Goal: Transaction & Acquisition: Subscribe to service/newsletter

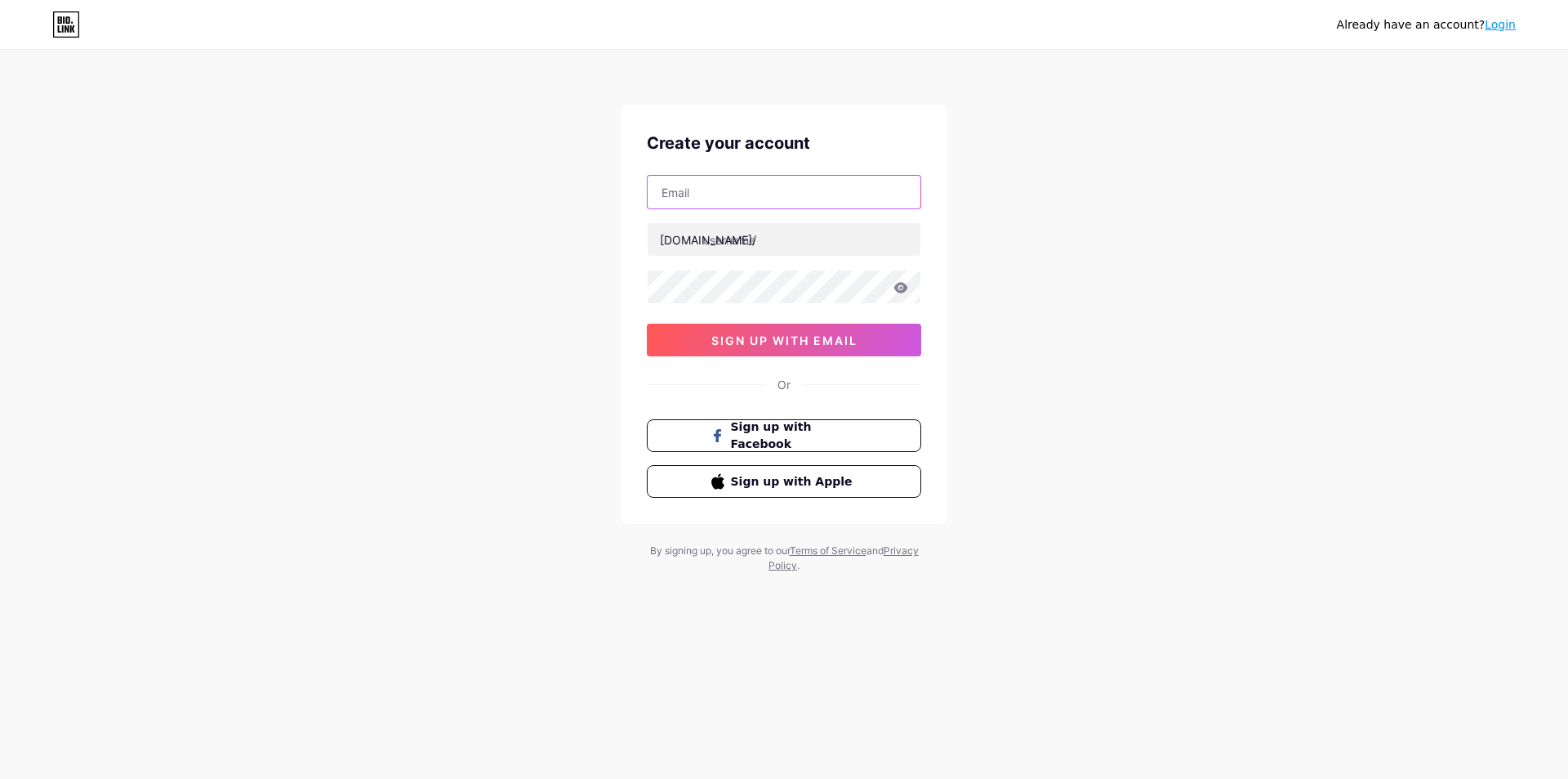
click at [727, 190] on input "text" at bounding box center [784, 192] width 273 height 32
paste input "[EMAIL_ADDRESS][DOMAIN_NAME]"
type input "[EMAIL_ADDRESS][DOMAIN_NAME]"
click at [707, 242] on input "text" at bounding box center [784, 238] width 273 height 32
paste input "mb66betrucom"
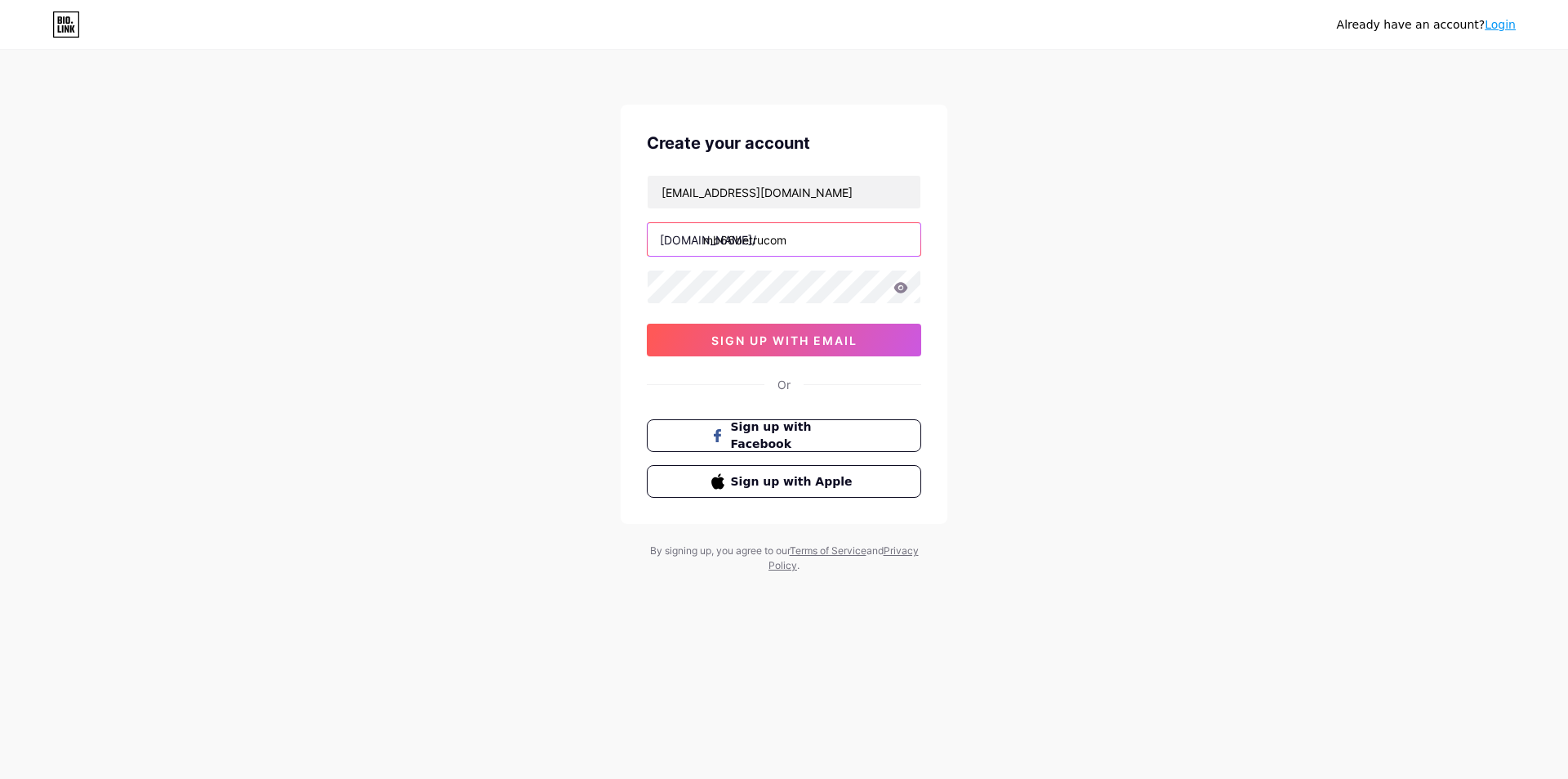
type input "mb66betrucom"
click at [535, 302] on div "Already have an account? Login Create your account 0610955919a@gmail.com bio.li…" at bounding box center [784, 313] width 1568 height 626
click at [691, 338] on button "sign up with email" at bounding box center [784, 339] width 275 height 32
click at [736, 195] on input "text" at bounding box center [784, 192] width 273 height 32
paste input "[EMAIL_ADDRESS][DOMAIN_NAME]"
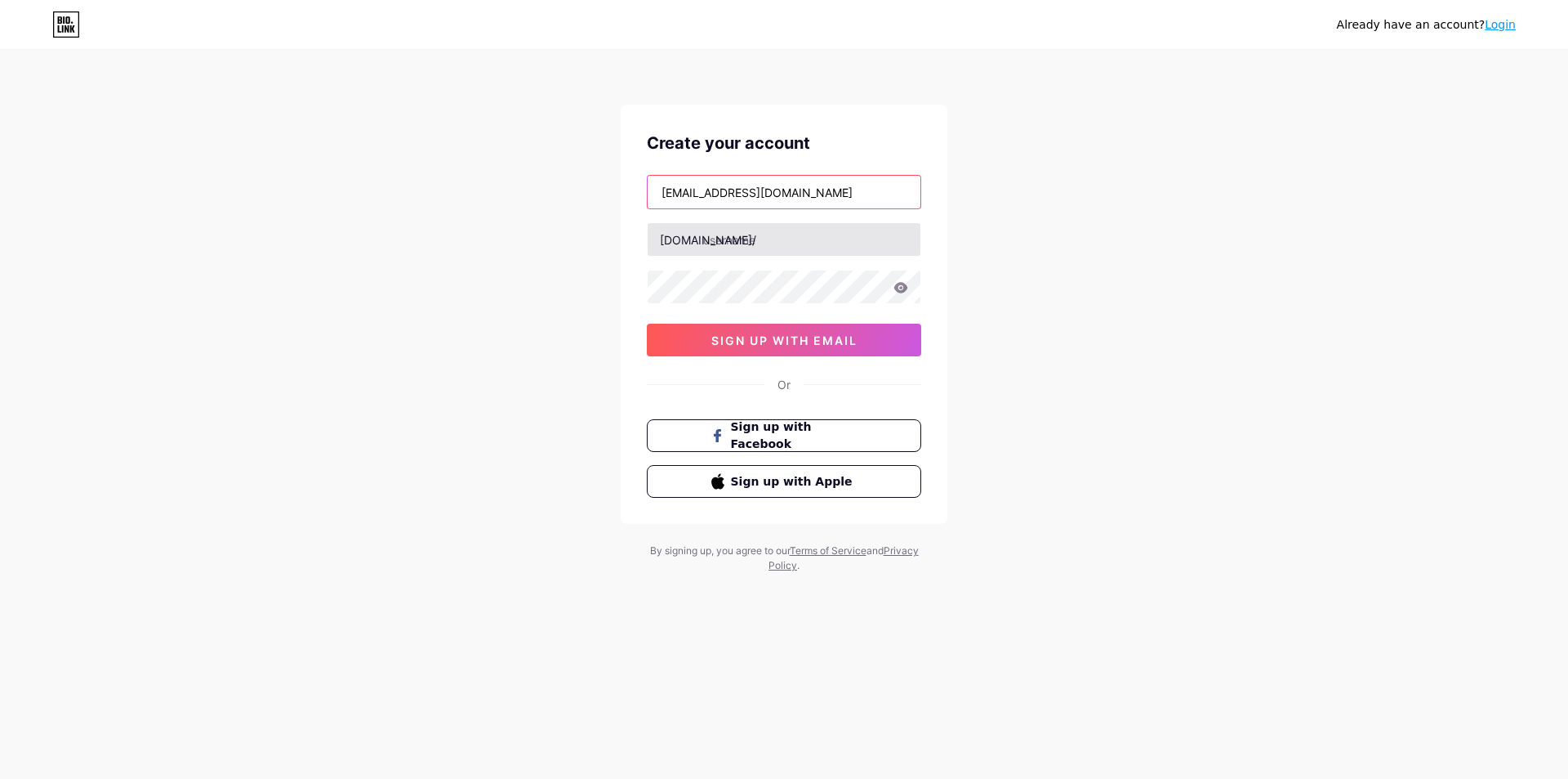
type input "[EMAIL_ADDRESS][DOMAIN_NAME]"
drag, startPoint x: 723, startPoint y: 237, endPoint x: 723, endPoint y: 247, distance: 10.0
click at [723, 237] on input "text" at bounding box center [784, 238] width 273 height 32
paste input "mb66betrucom"
type input "mb66betrucom"
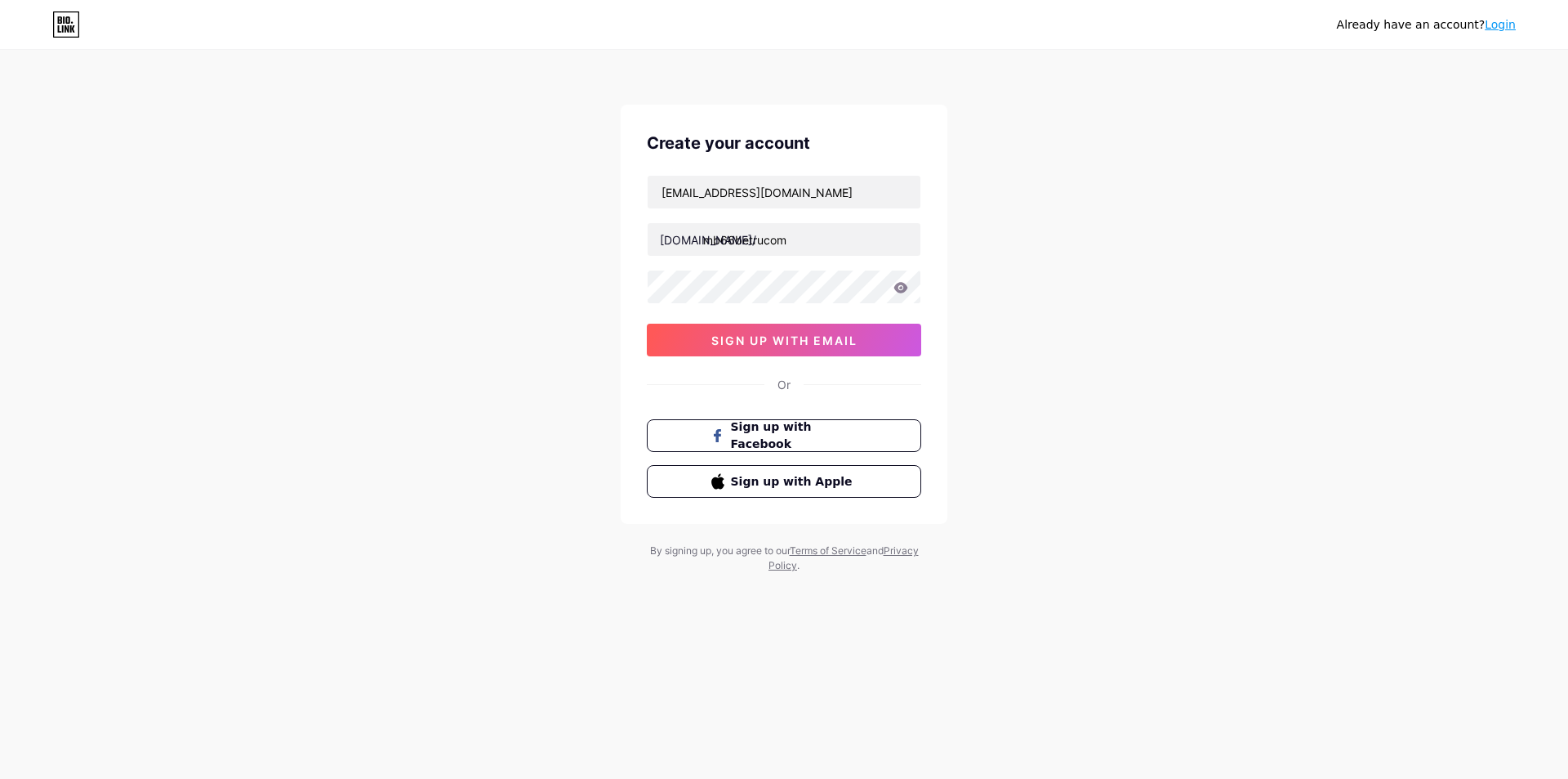
click at [697, 270] on div "[EMAIL_ADDRESS][DOMAIN_NAME] [DOMAIN_NAME]/ mb66betrucom 0cAFcWeA5RfEnHkyYIkBgL…" at bounding box center [784, 266] width 275 height 182
click at [701, 334] on button "sign up with email" at bounding box center [784, 339] width 275 height 32
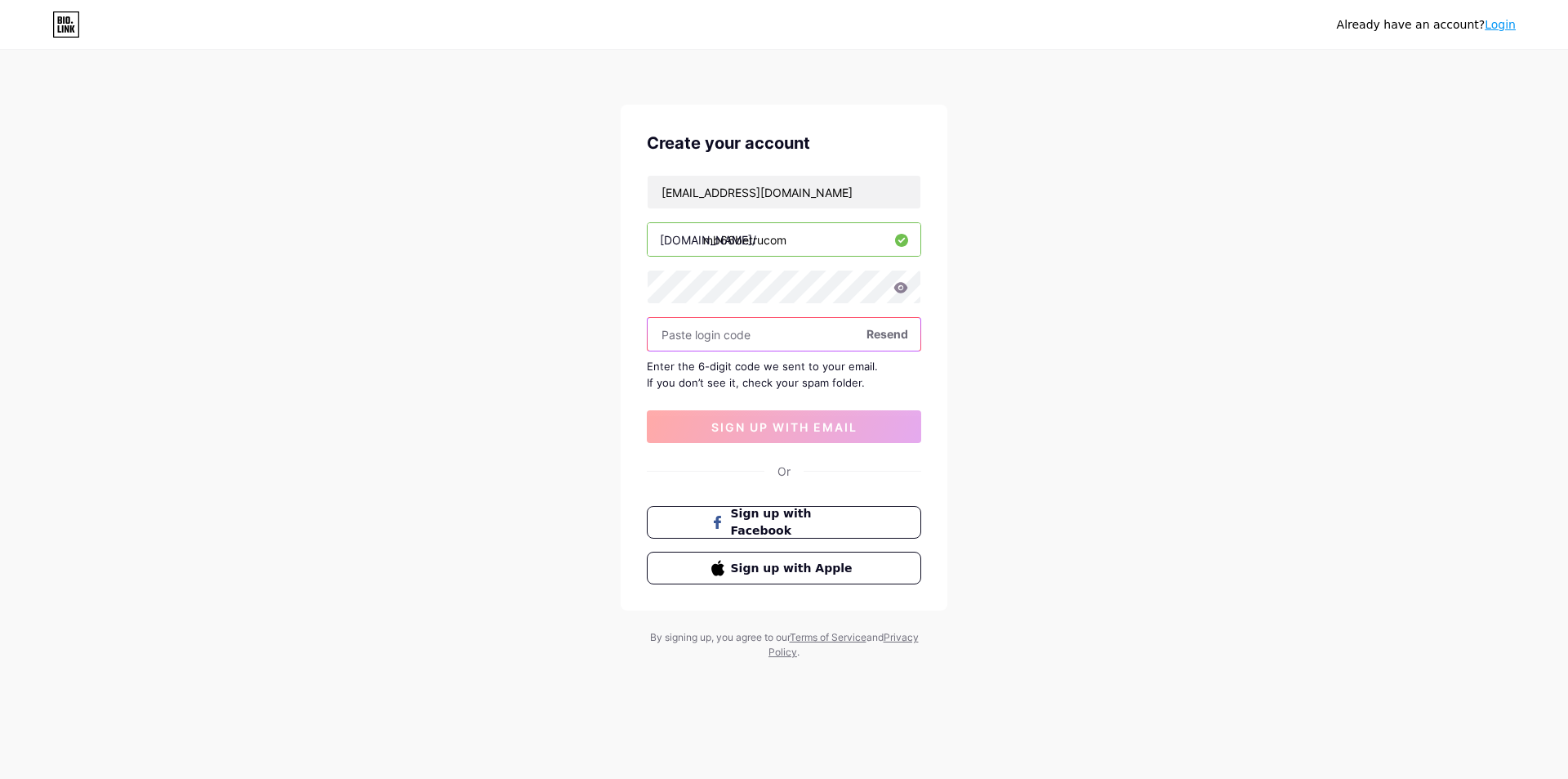
paste input "791171"
type input "791171"
click at [752, 431] on span "sign up with email" at bounding box center [784, 427] width 147 height 14
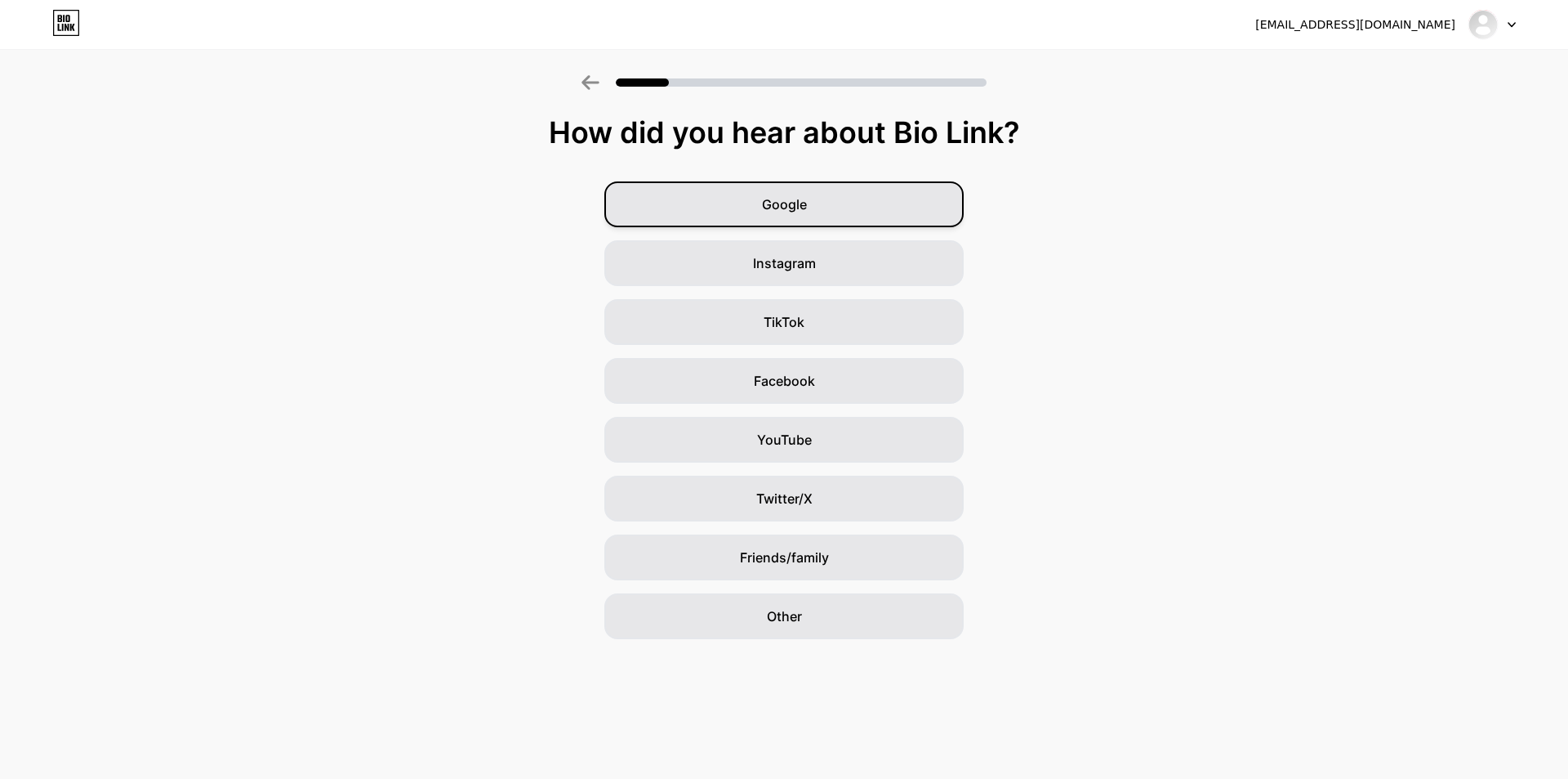
click at [803, 197] on span "Google" at bounding box center [784, 204] width 45 height 20
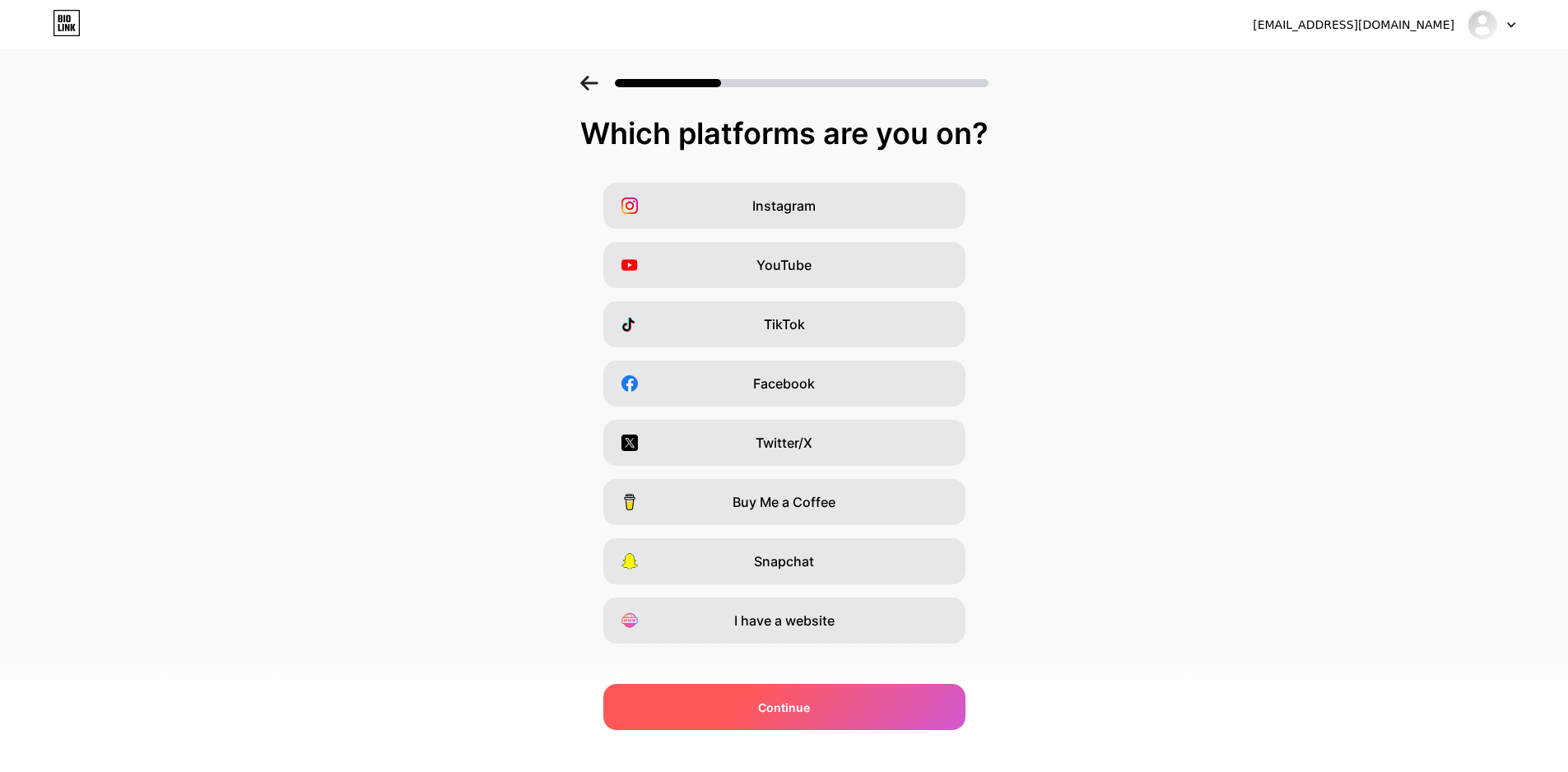
click at [782, 710] on span "Continue" at bounding box center [784, 708] width 52 height 18
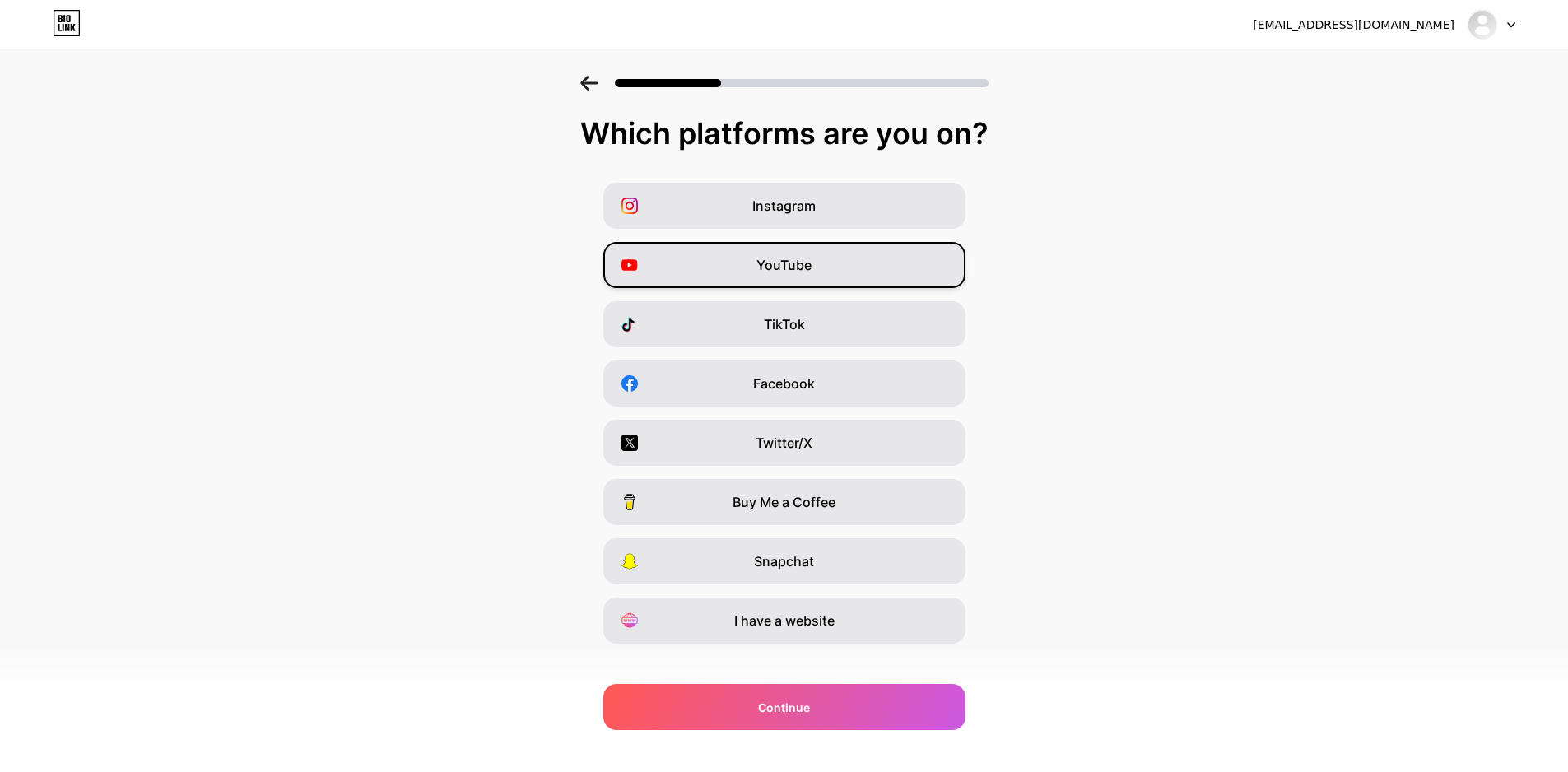
click at [782, 272] on span "YouTube" at bounding box center [784, 265] width 55 height 20
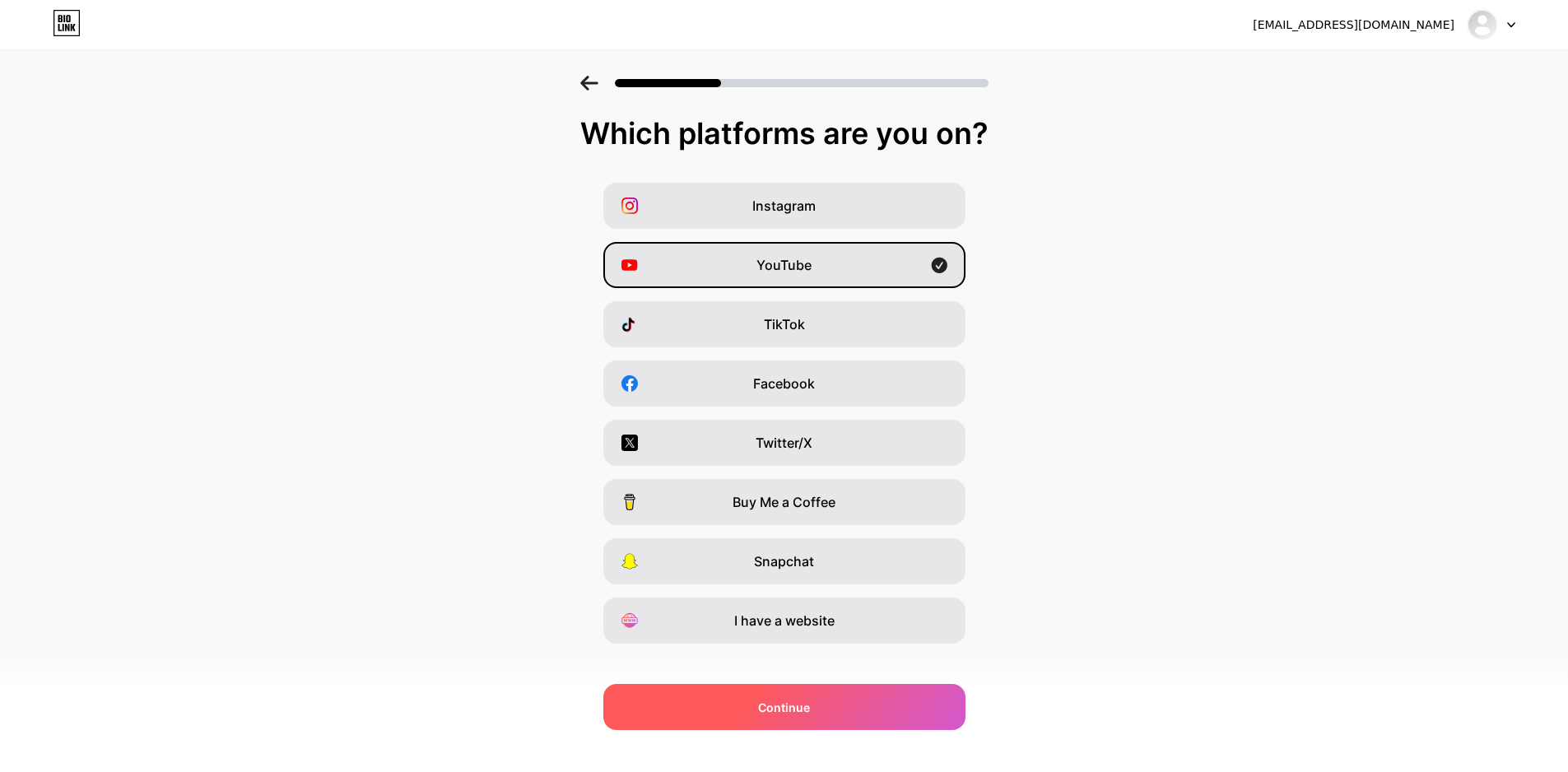
click at [824, 704] on div "Continue" at bounding box center [784, 707] width 362 height 46
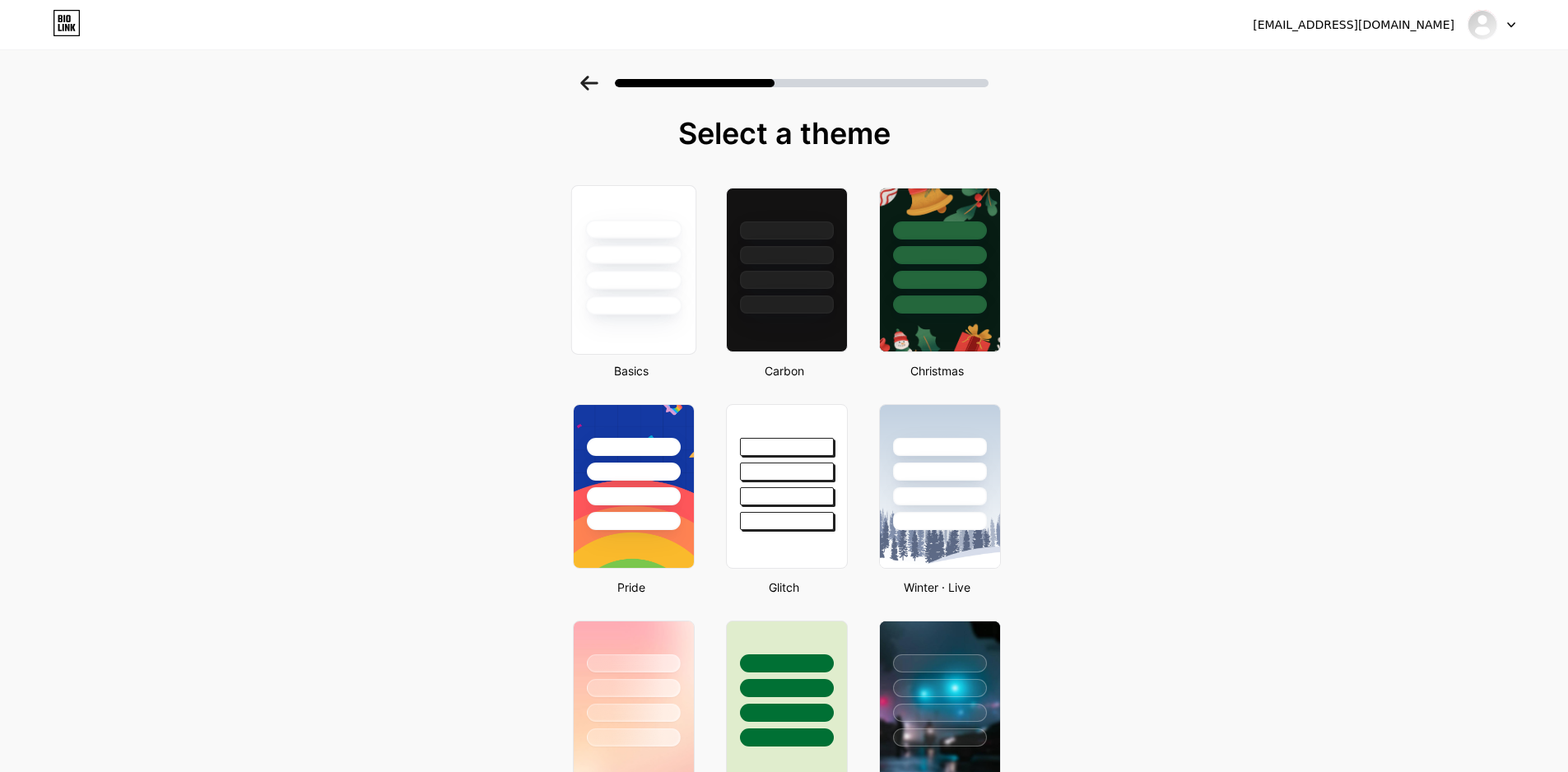
click at [665, 312] on div at bounding box center [634, 305] width 96 height 19
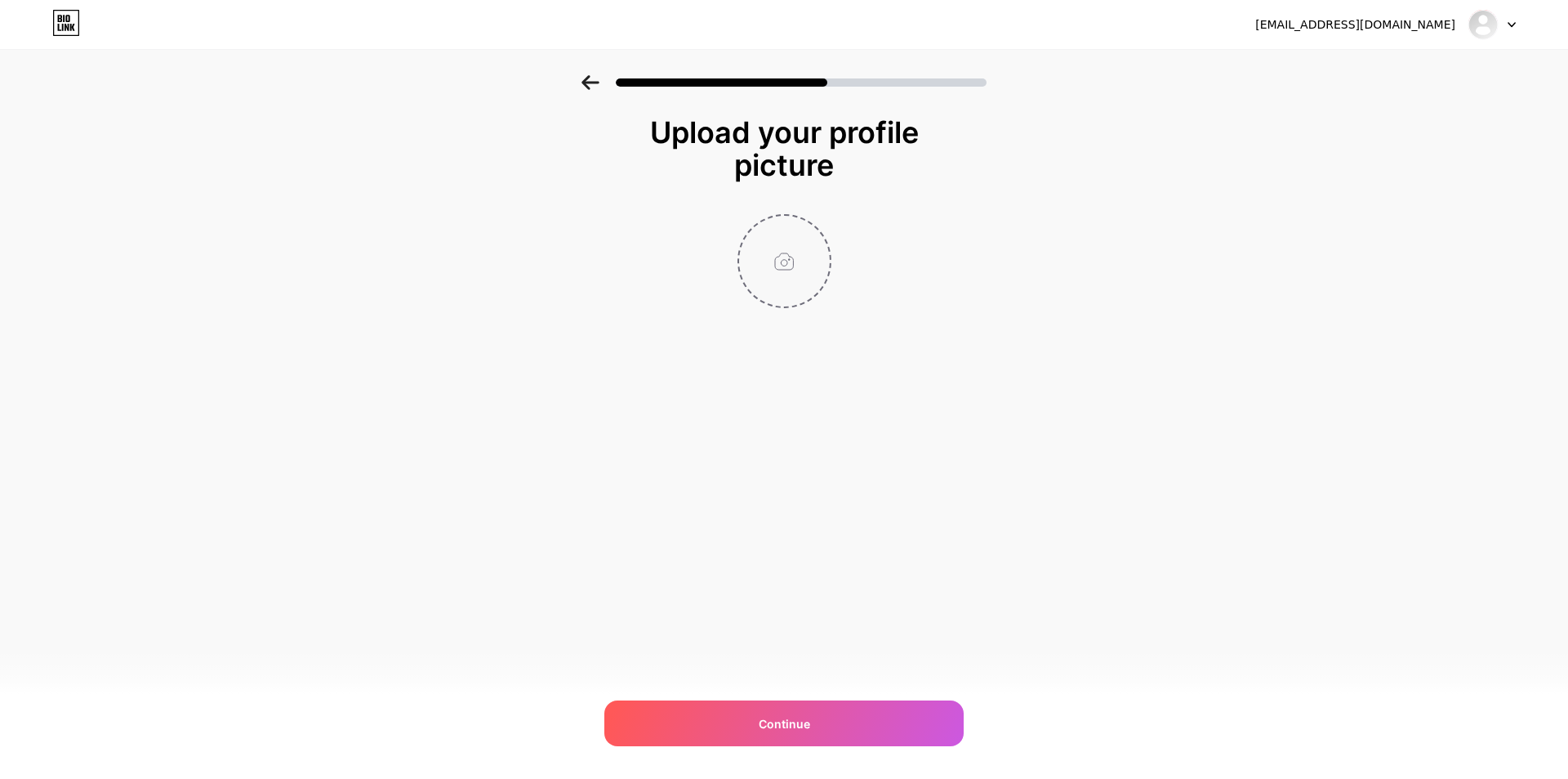
click at [795, 257] on input "file" at bounding box center [784, 261] width 91 height 91
type input "C:\fakepath\500.jpg"
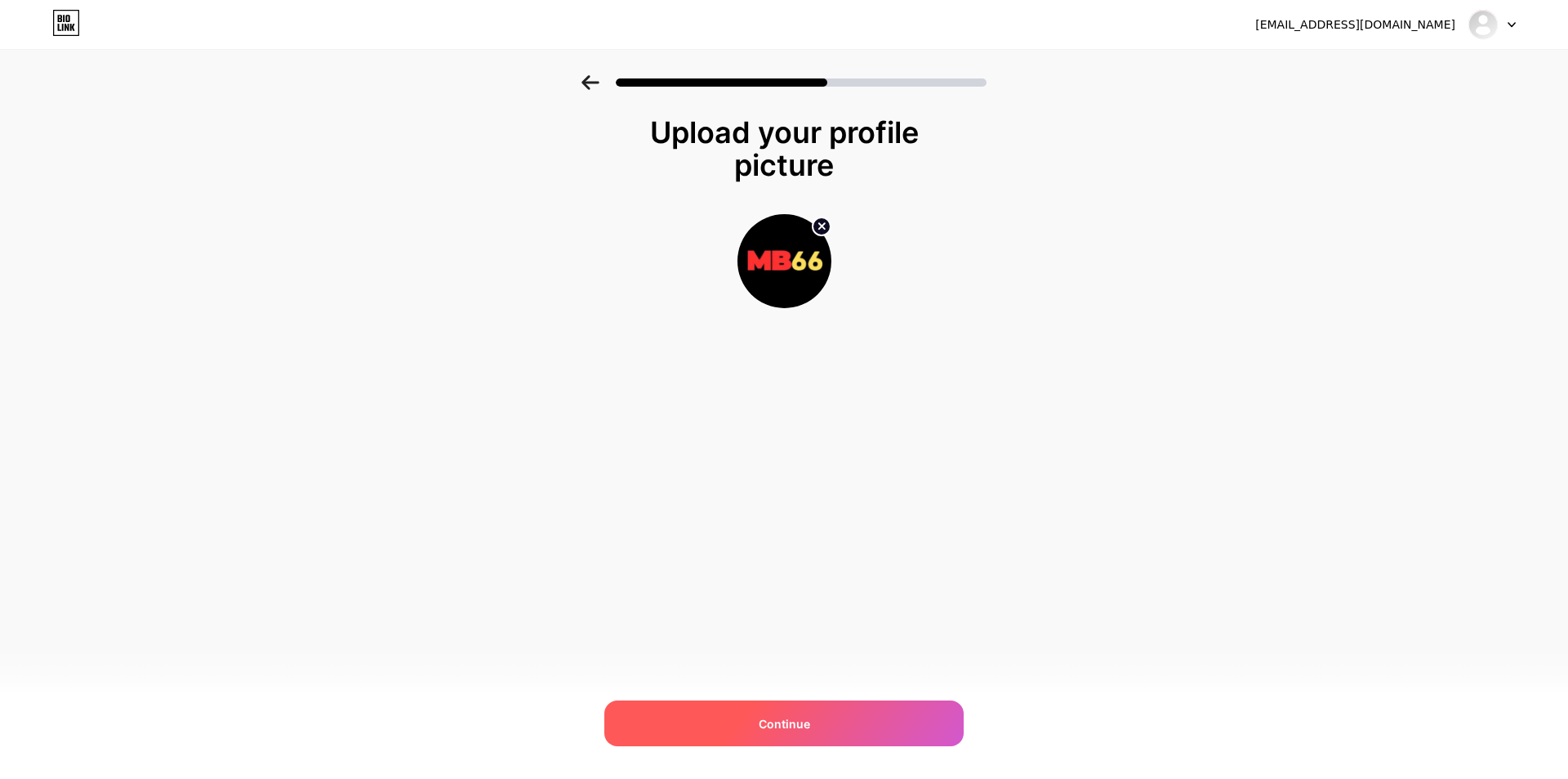
click at [760, 715] on span "Continue" at bounding box center [784, 724] width 52 height 18
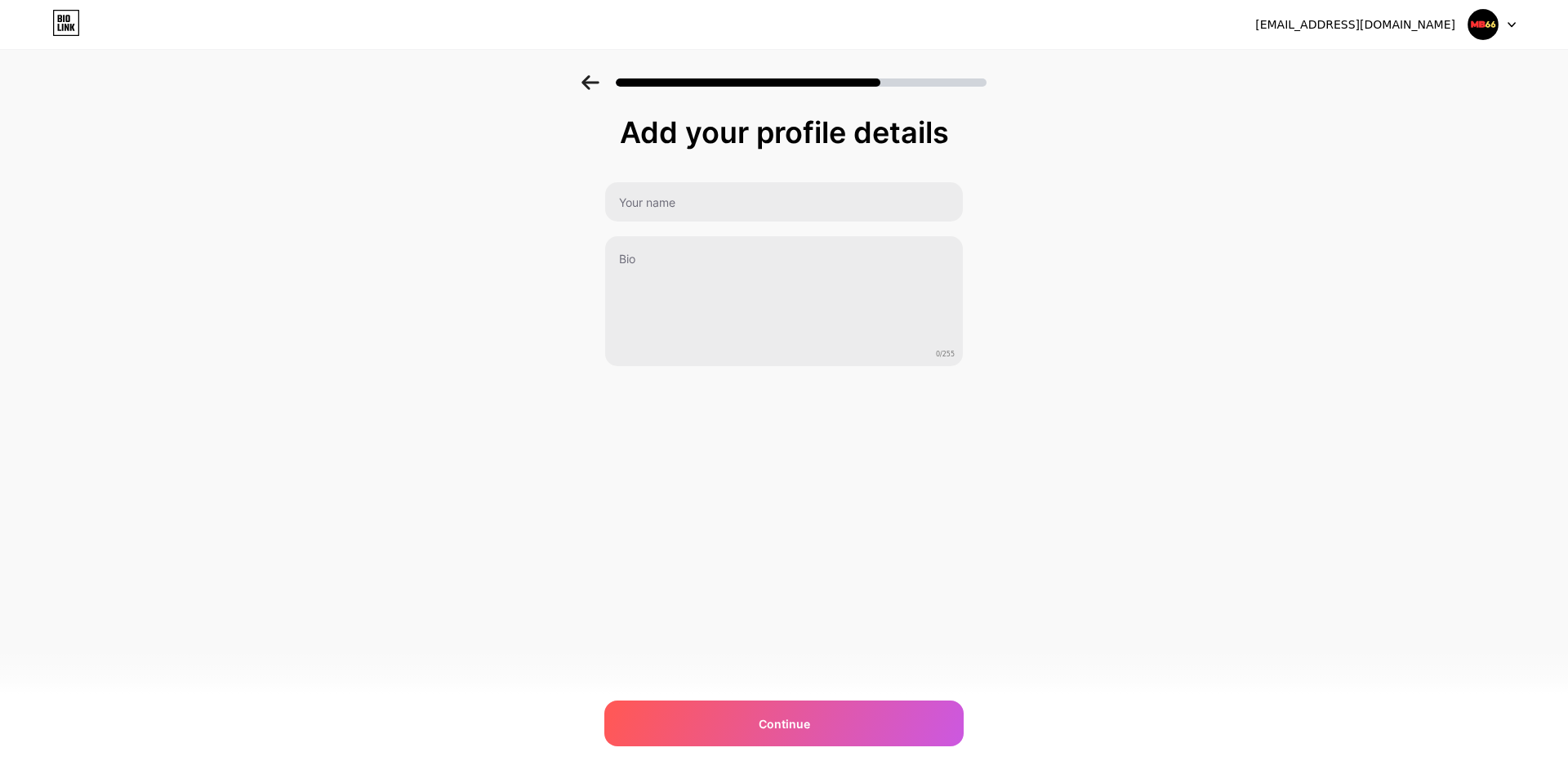
click at [740, 222] on div at bounding box center [784, 202] width 360 height 41
click at [738, 219] on input "text" at bounding box center [784, 201] width 358 height 39
paste input "MB66"
type input "MB66"
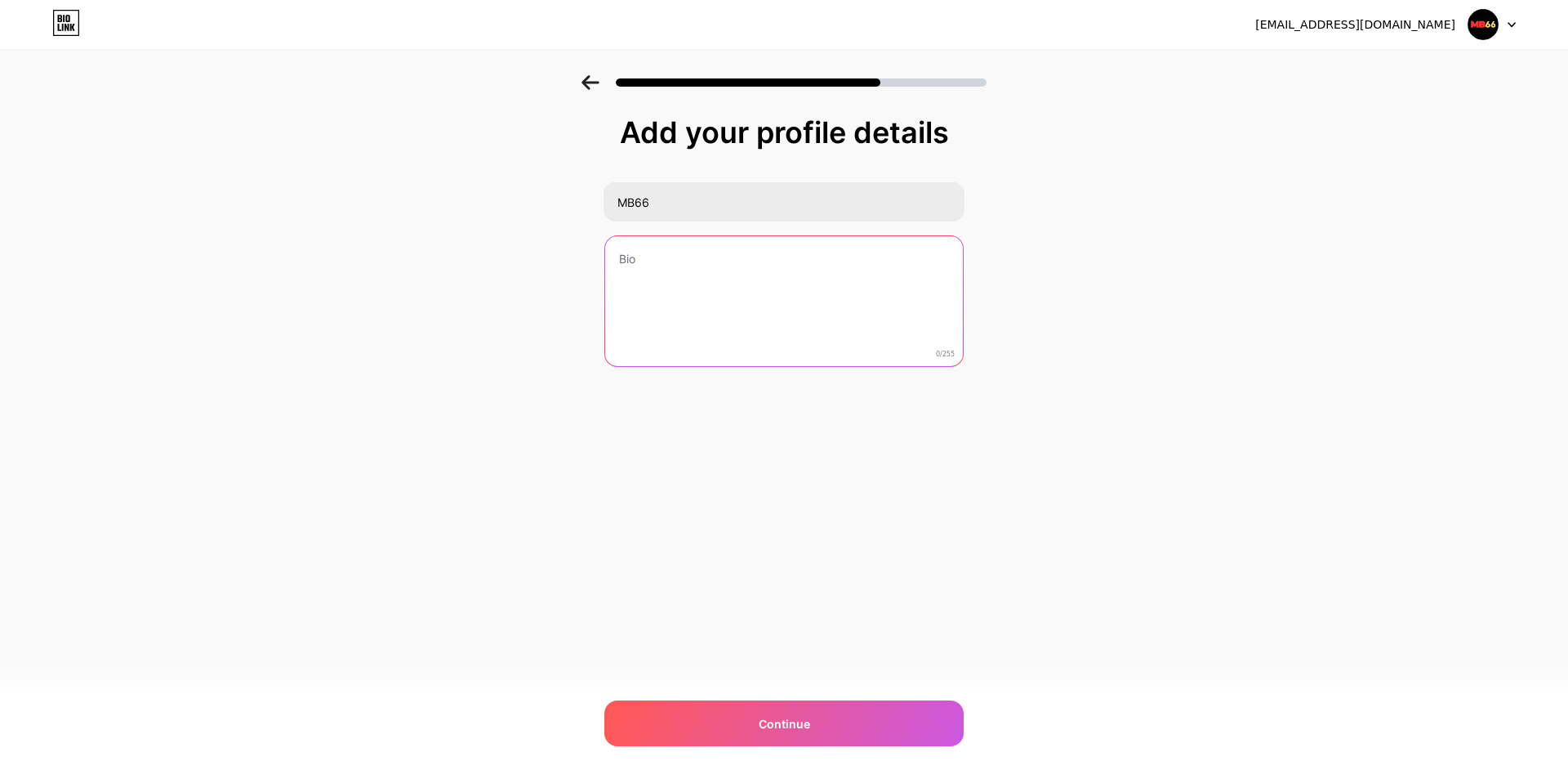
drag, startPoint x: 675, startPoint y: 262, endPoint x: 397, endPoint y: 3, distance: 380.0
click at [675, 262] on textarea at bounding box center [784, 302] width 358 height 132
paste textarea "Đến với MB66, bạn không chỉ được tận hưởng những trò chơi đẳng cấp mà còn có cơ…"
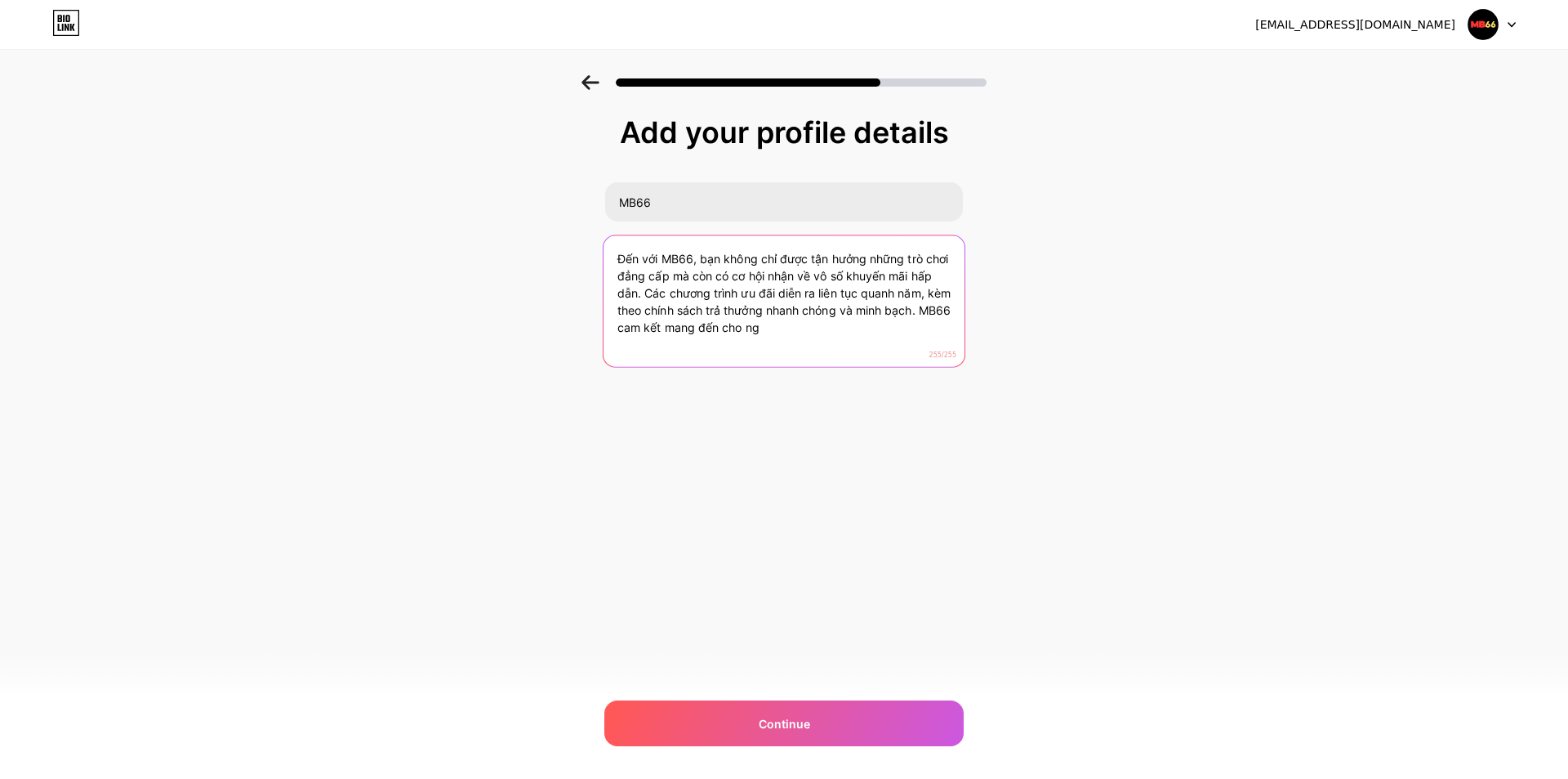
drag, startPoint x: 854, startPoint y: 332, endPoint x: 483, endPoint y: 329, distance: 371.0
click at [483, 328] on div "Add your profile details MB66 Đến với MB66, bạn không chỉ được tận hưởng những …" at bounding box center [784, 262] width 1568 height 373
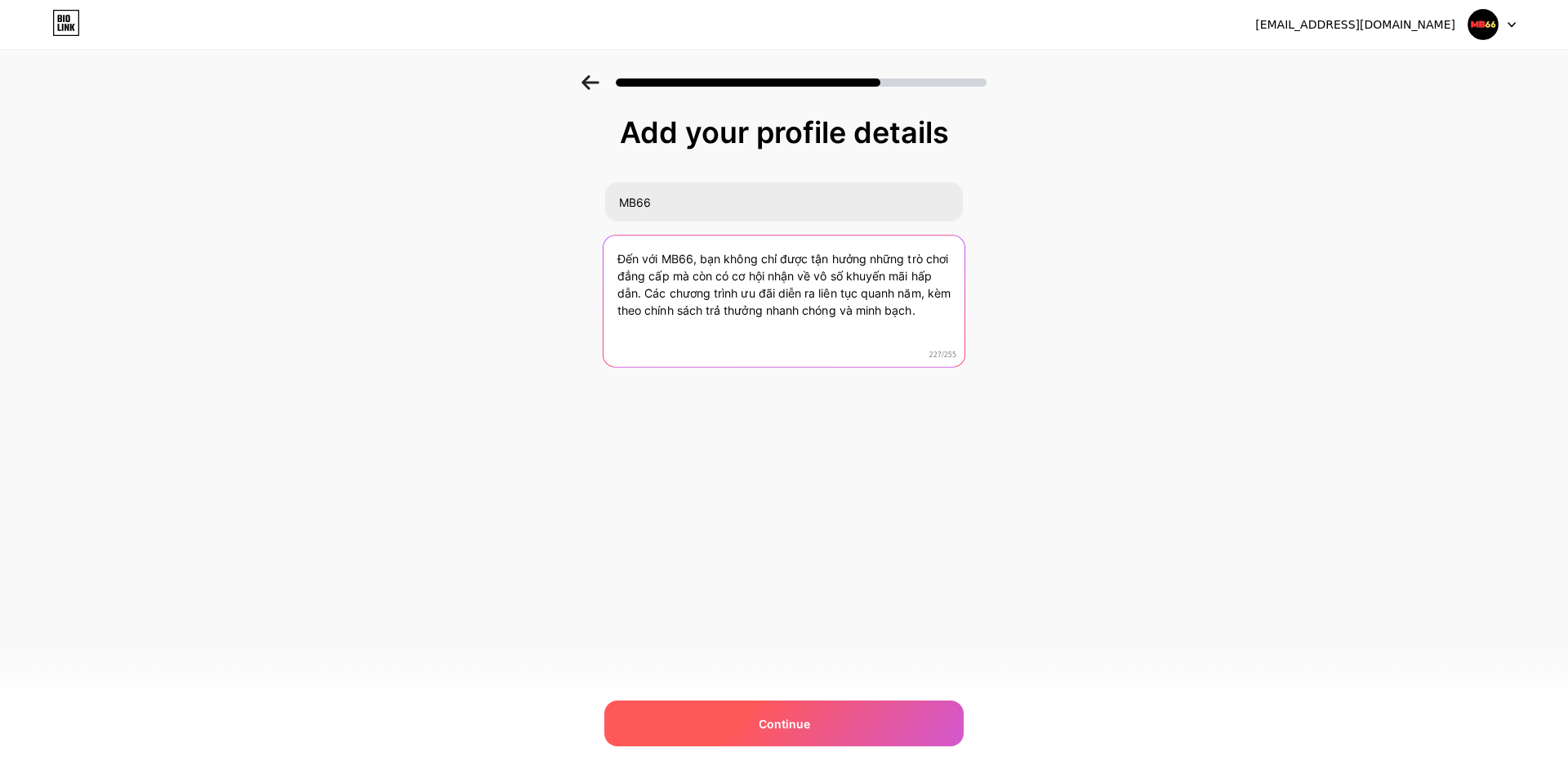
type textarea "Đến với MB66, bạn không chỉ được tận hưởng những trò chơi đẳng cấp mà còn có cơ…"
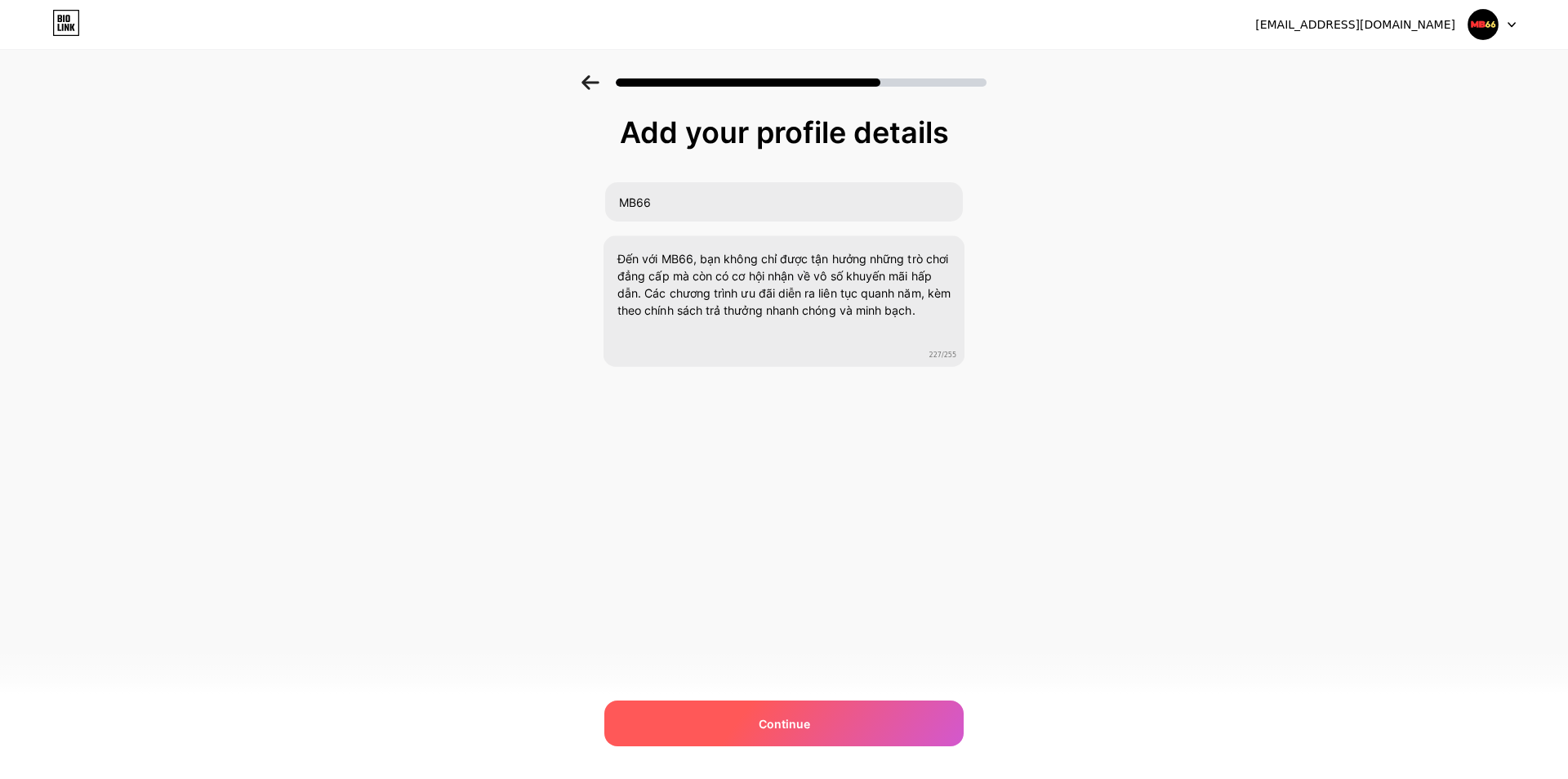
click at [859, 716] on div "Continue" at bounding box center [784, 723] width 360 height 46
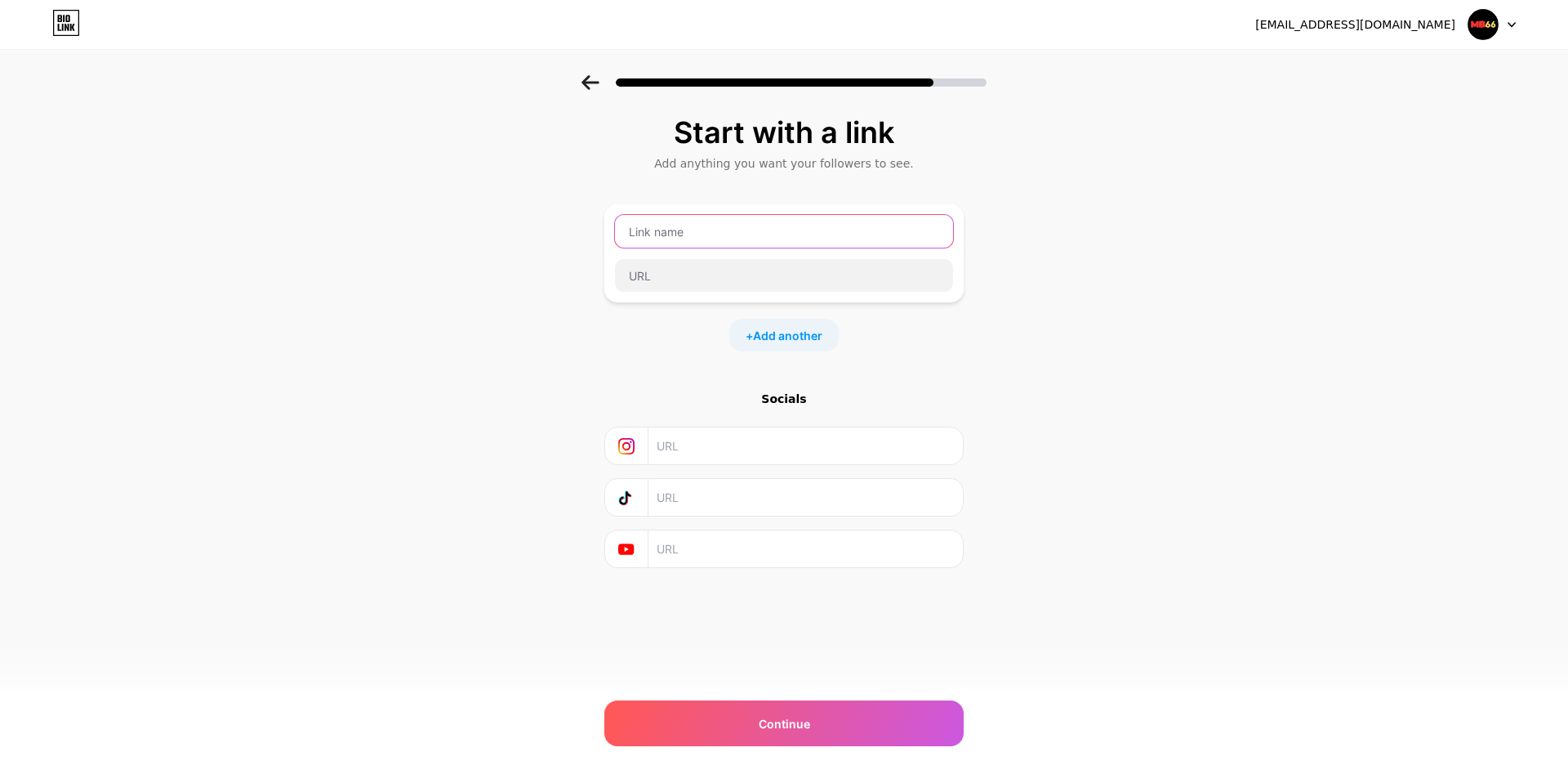
click at [648, 222] on input "text" at bounding box center [784, 231] width 338 height 32
paste input "[URL][DOMAIN_NAME]"
type input "[URL][DOMAIN_NAME]"
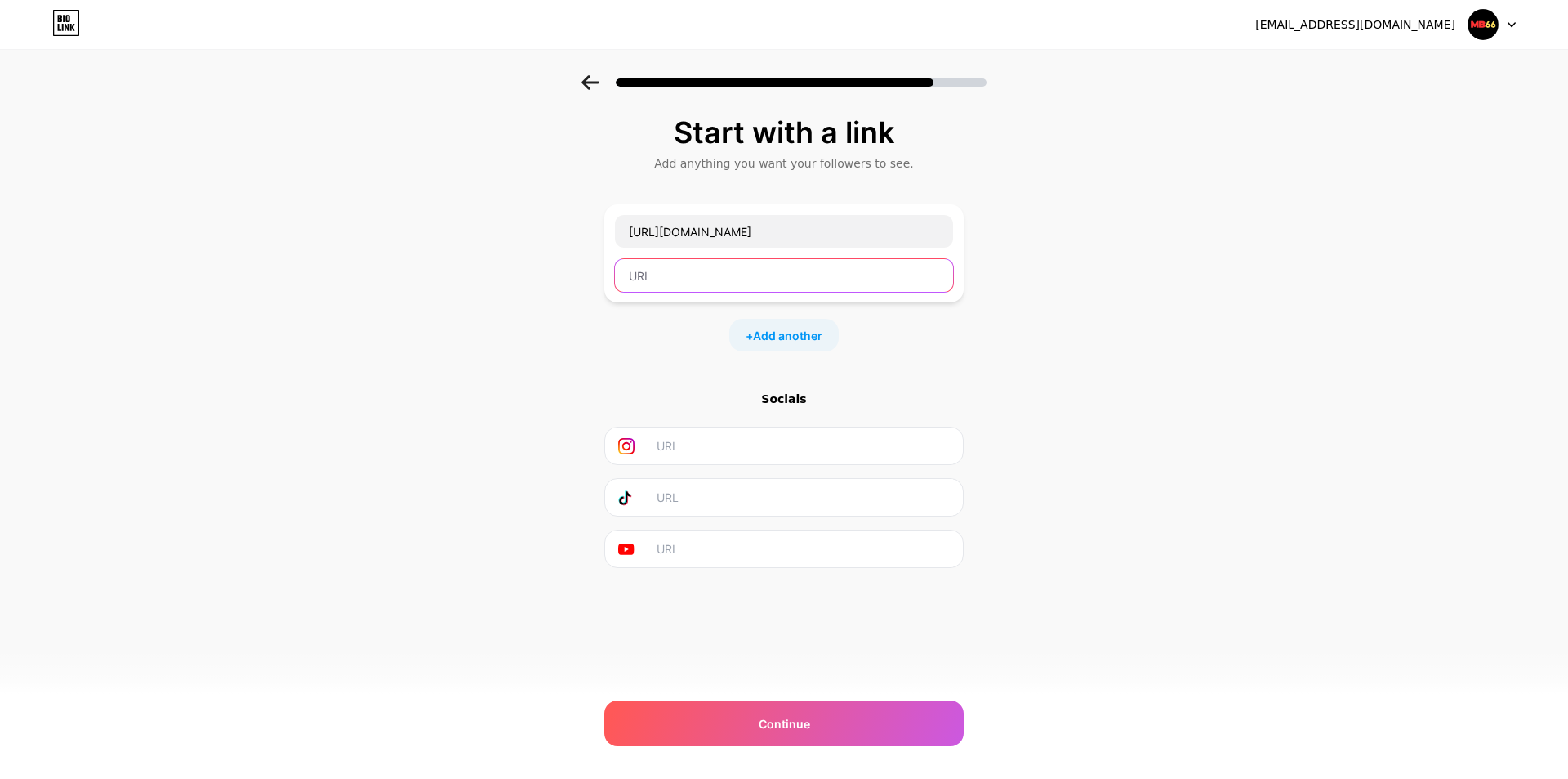
click at [657, 276] on input "text" at bounding box center [784, 275] width 338 height 32
paste input "[URL][DOMAIN_NAME]"
type input "[URL][DOMAIN_NAME]"
click at [682, 540] on input "text" at bounding box center [805, 549] width 297 height 37
paste input "[URL][DOMAIN_NAME]"
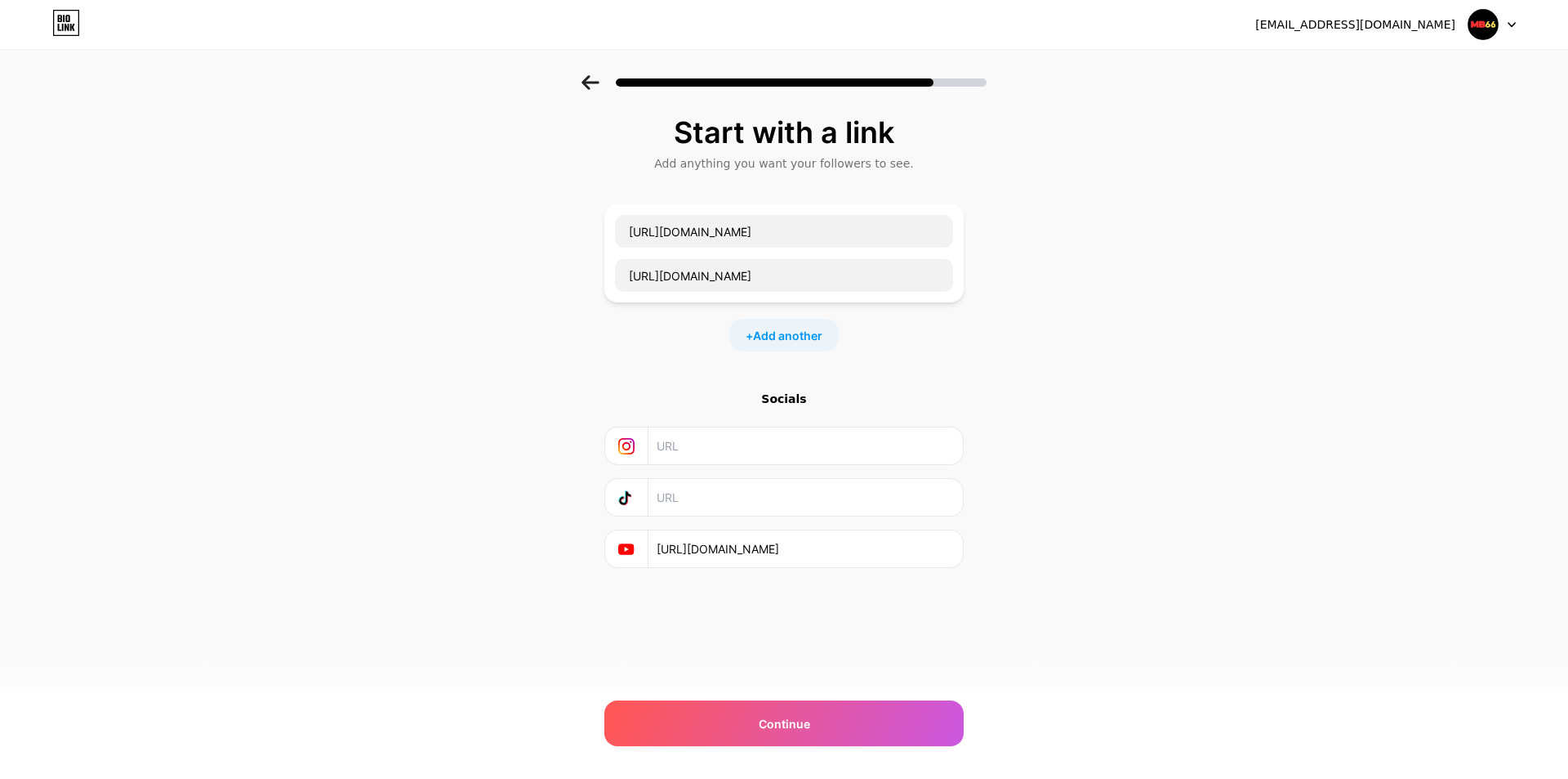
scroll to position [0, 67]
type input "[URL][DOMAIN_NAME]"
click at [819, 726] on div "Continue" at bounding box center [784, 723] width 360 height 46
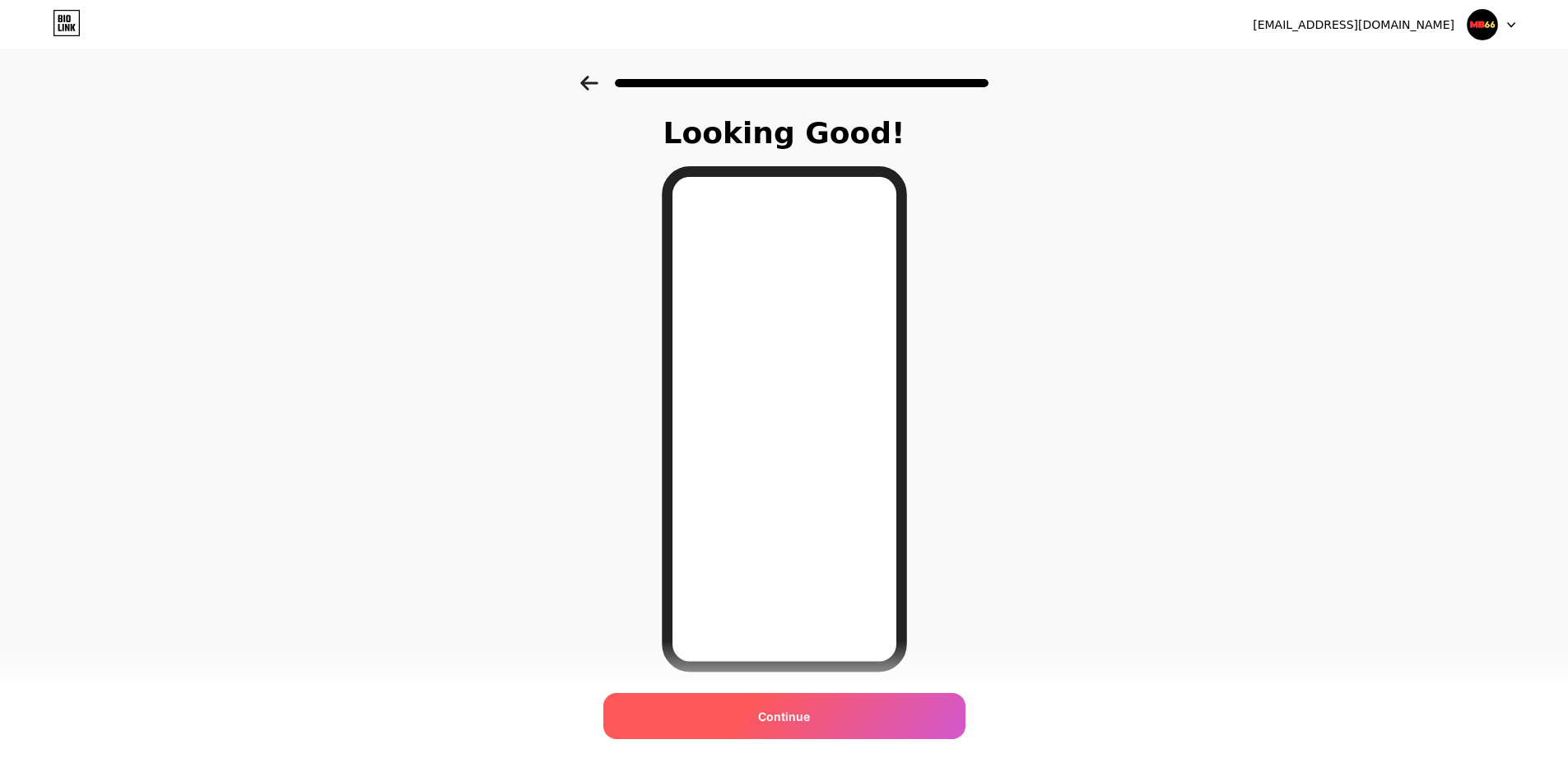
click at [801, 700] on div "Continue" at bounding box center [784, 716] width 362 height 46
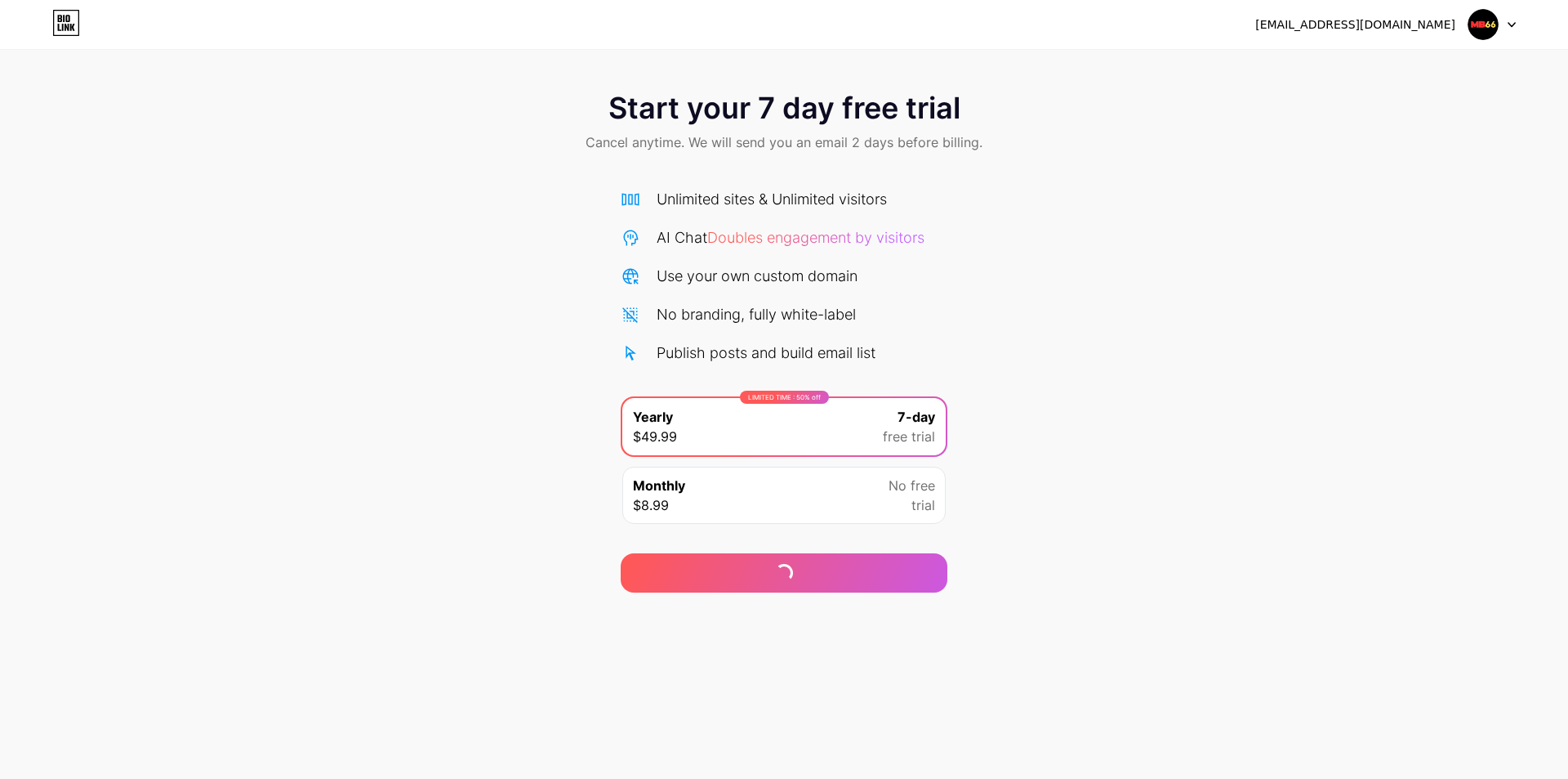
click at [1506, 16] on div at bounding box center [1492, 24] width 47 height 29
click at [1334, 406] on div "Start your 7 day free trial Cancel anytime. We will send you an email 2 days be…" at bounding box center [784, 333] width 1568 height 517
click at [804, 483] on div "Monthly $8.99 No free trial" at bounding box center [784, 495] width 323 height 58
click at [833, 424] on div "LIMITED TIME : 50% off Yearly $49.99 7-day free trial" at bounding box center [784, 426] width 323 height 58
click at [760, 484] on div "Monthly $8.99 No free trial" at bounding box center [784, 495] width 323 height 58
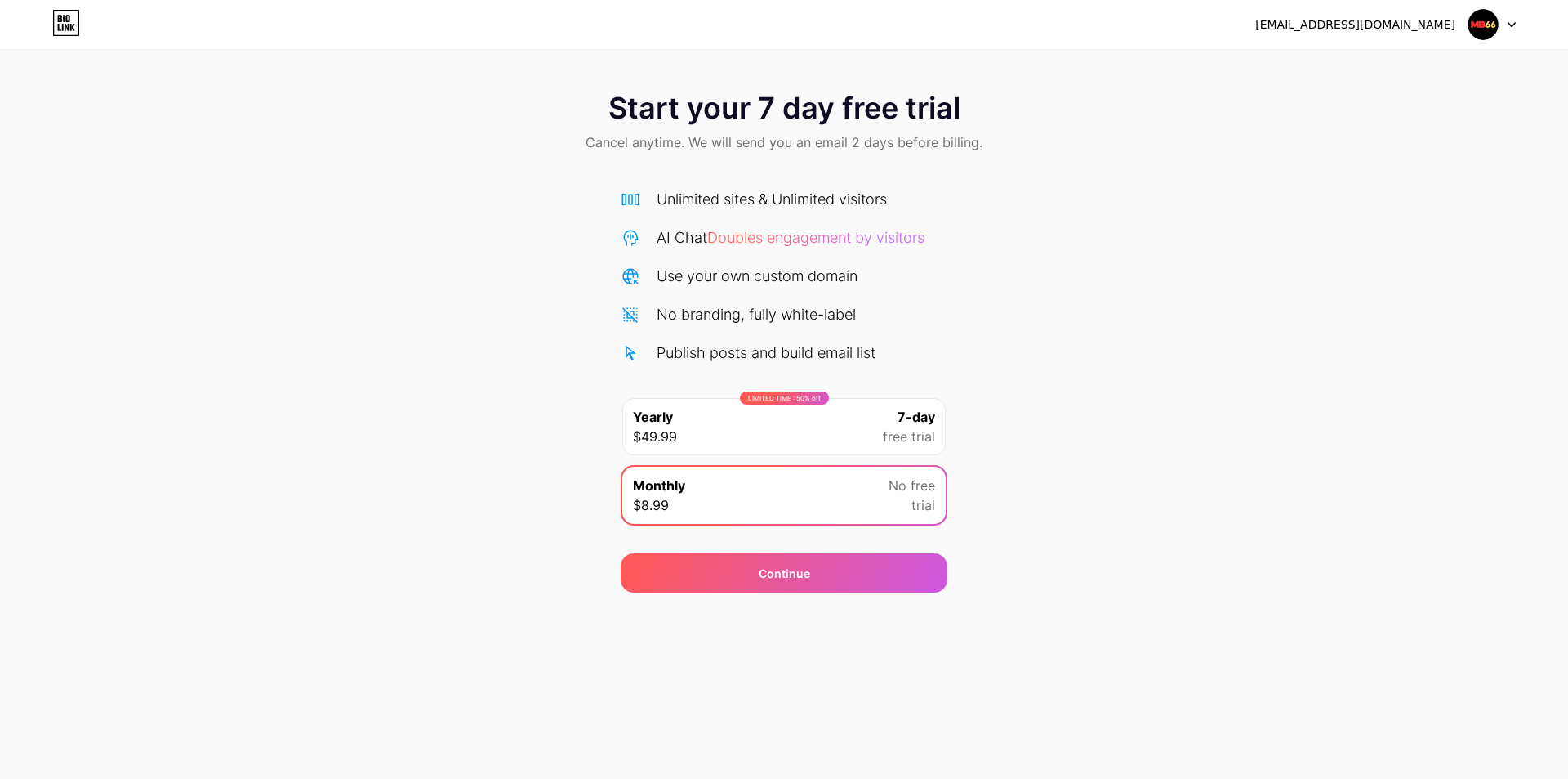
click at [804, 550] on div "Continue" at bounding box center [784, 563] width 326 height 59
click at [799, 565] on div "Continue" at bounding box center [784, 574] width 52 height 18
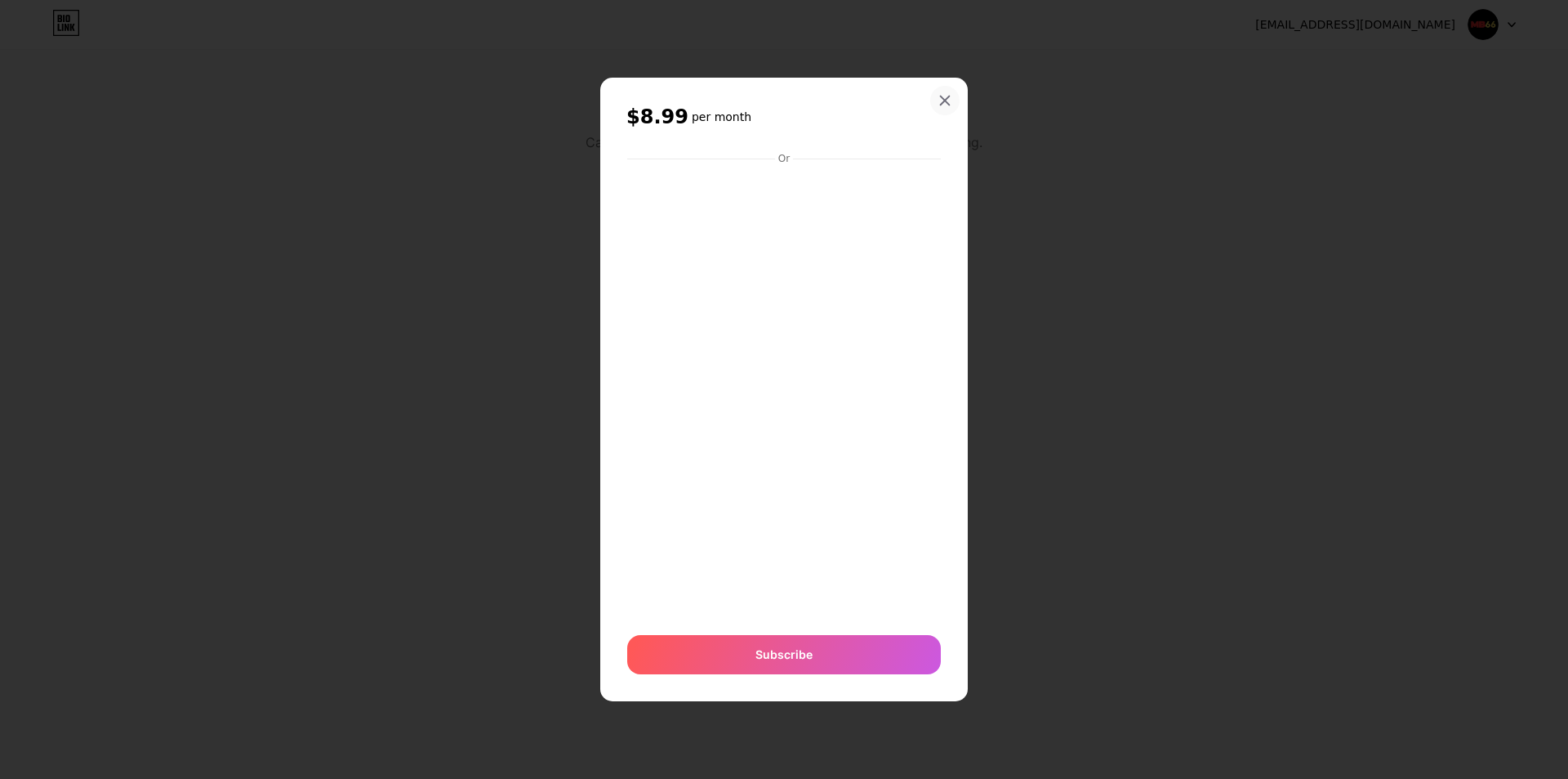
click at [952, 330] on div "$8.99 per month Or Subscribe" at bounding box center [784, 389] width 367 height 624
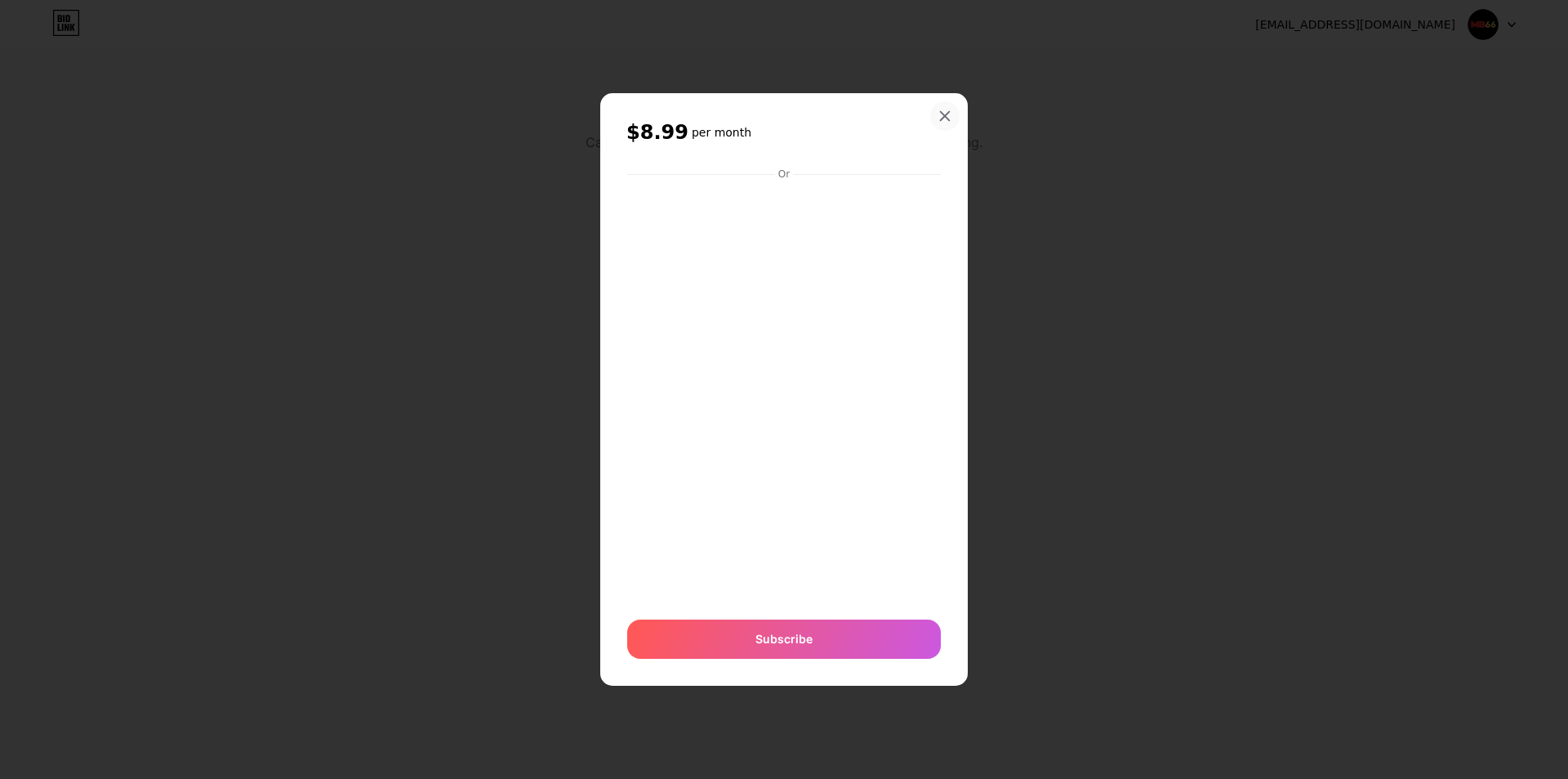
click at [940, 106] on div at bounding box center [945, 116] width 29 height 29
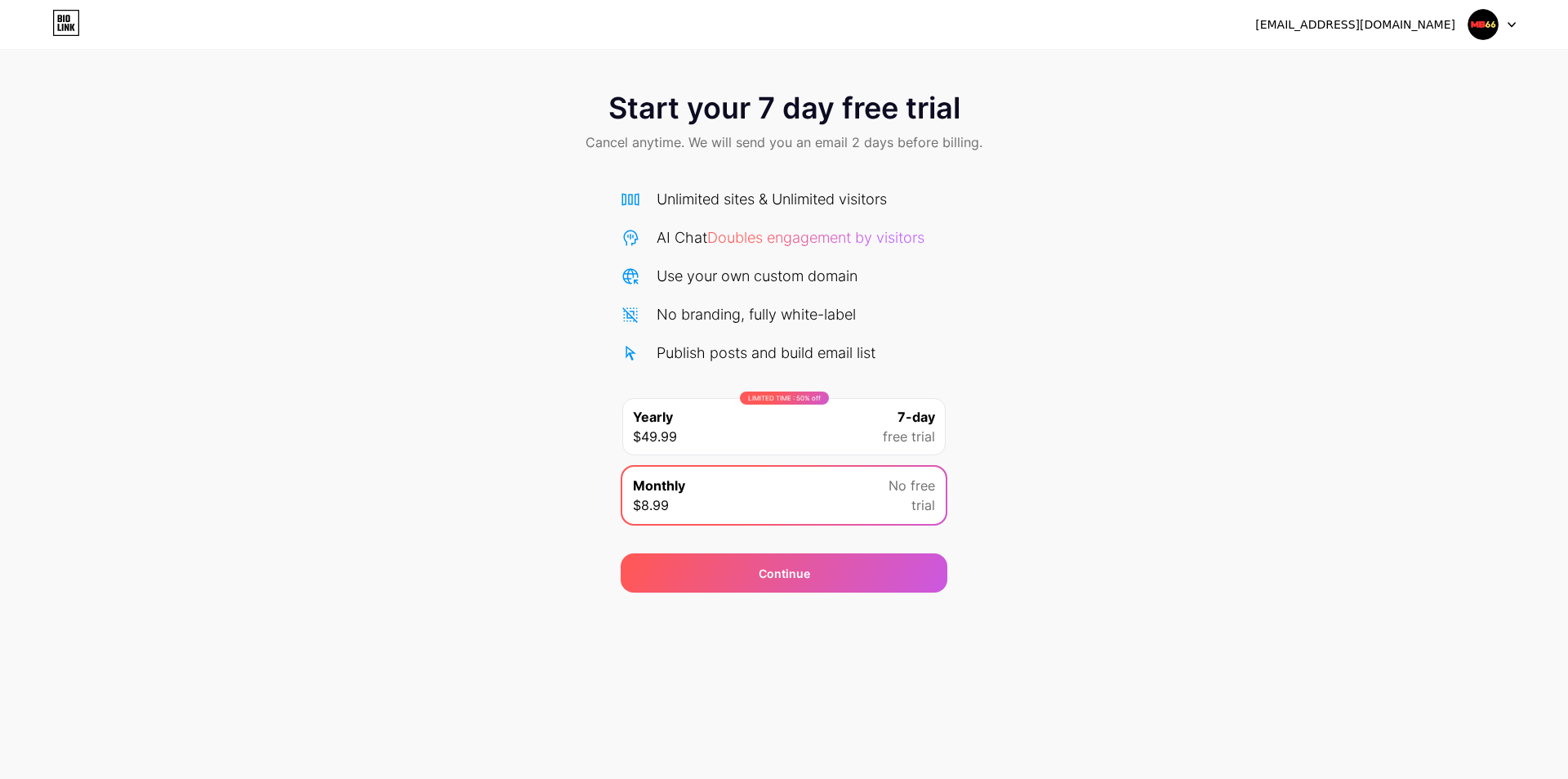
click at [68, 16] on icon at bounding box center [67, 19] width 4 height 8
